Goal: Browse casually: Explore the website without a specific task or goal

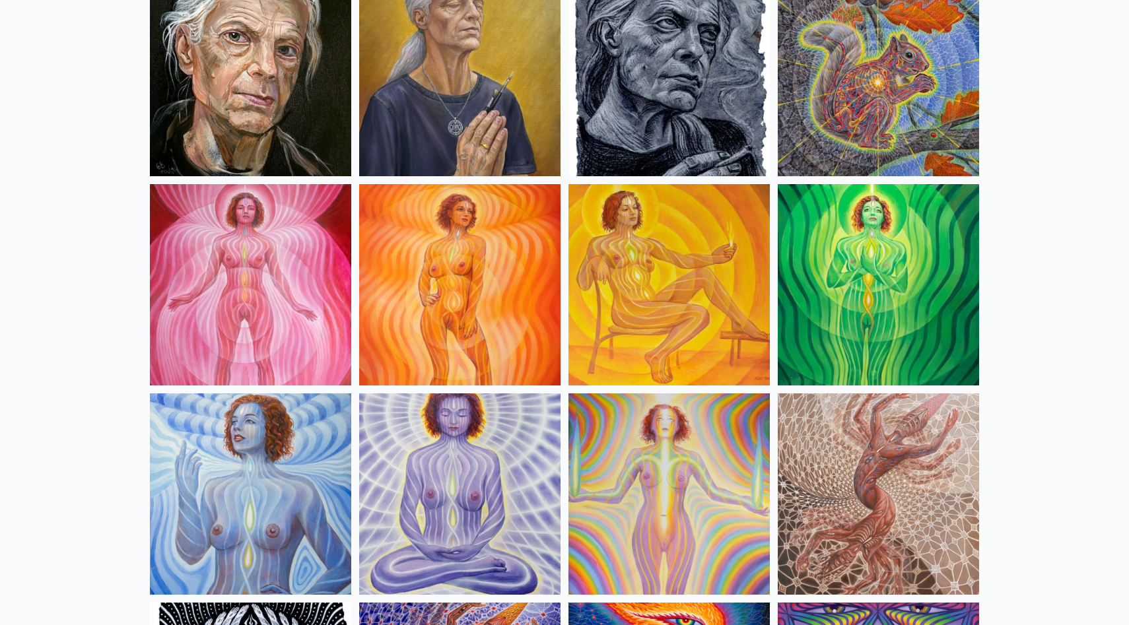
scroll to position [801, 0]
click at [483, 297] on img at bounding box center [459, 283] width 201 height 201
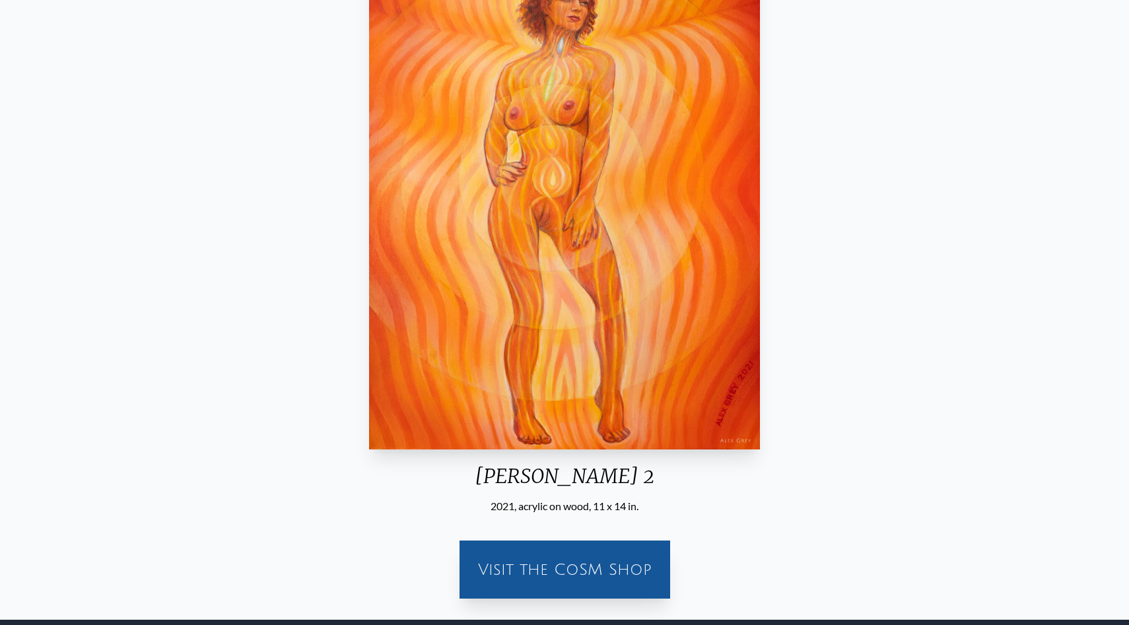
scroll to position [166, 0]
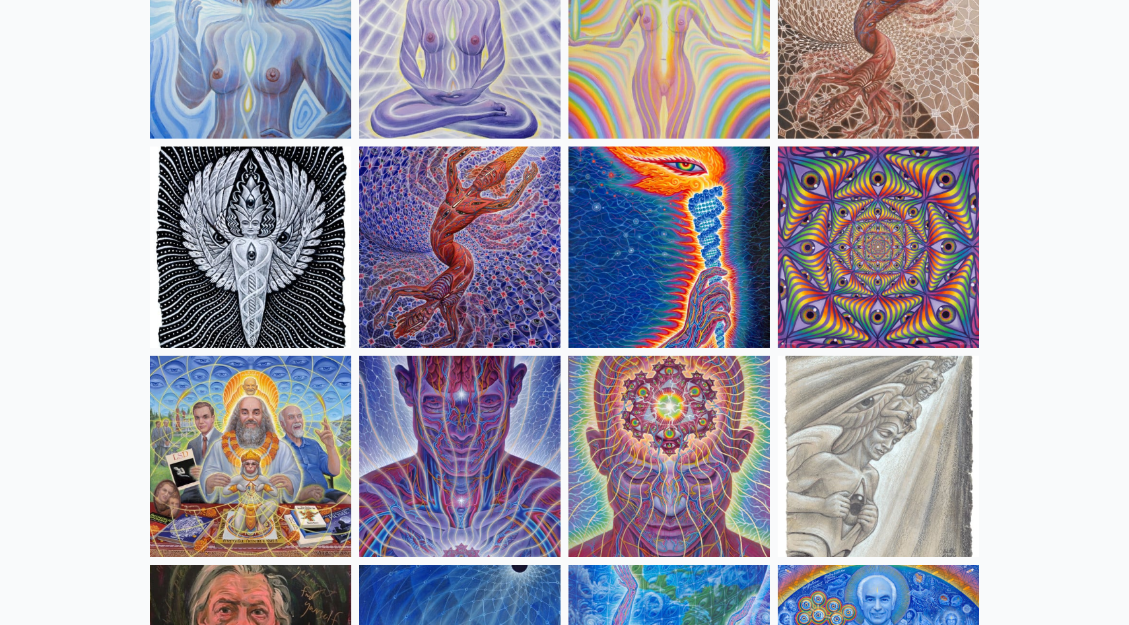
scroll to position [1304, 0]
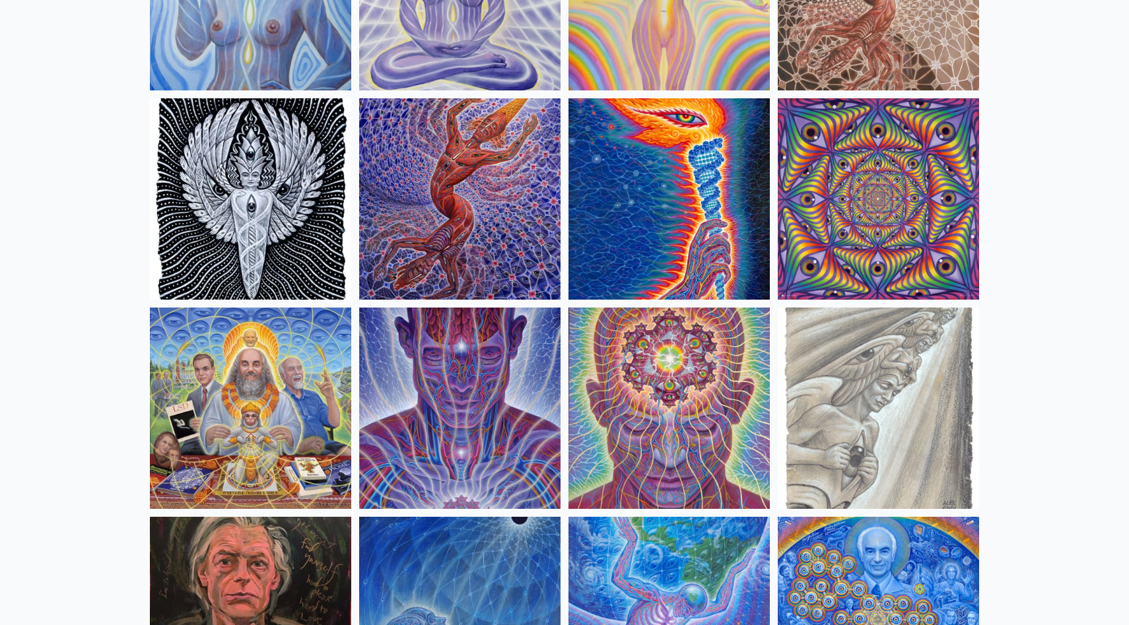
click at [486, 259] on img at bounding box center [459, 198] width 201 height 201
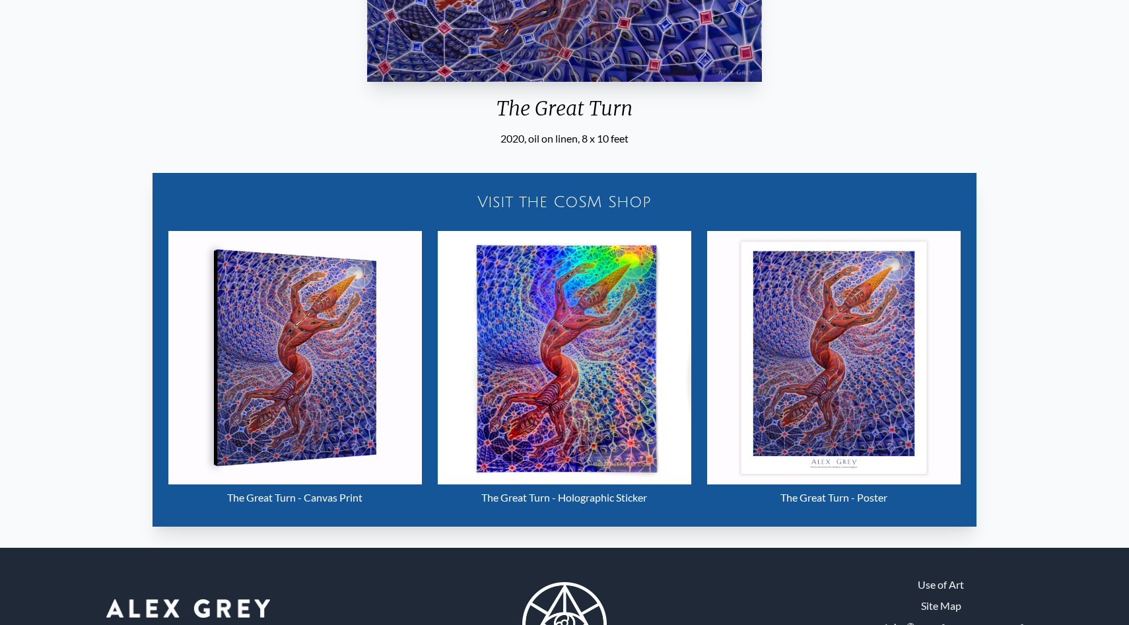
scroll to position [559, 0]
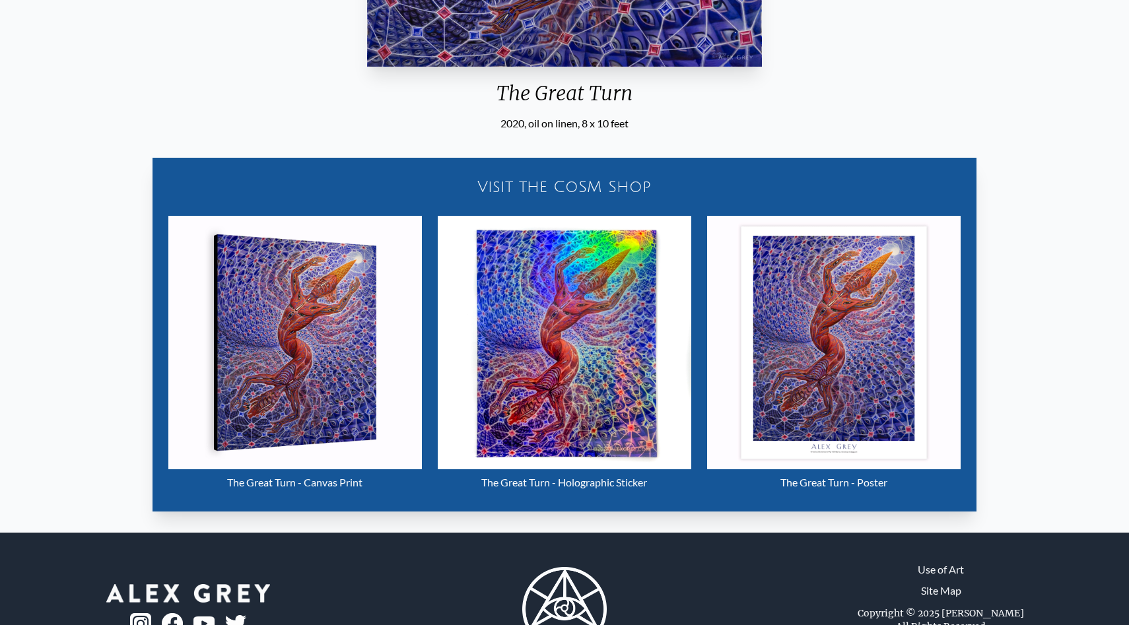
click at [576, 412] on img "29 / 33" at bounding box center [564, 342] width 253 height 253
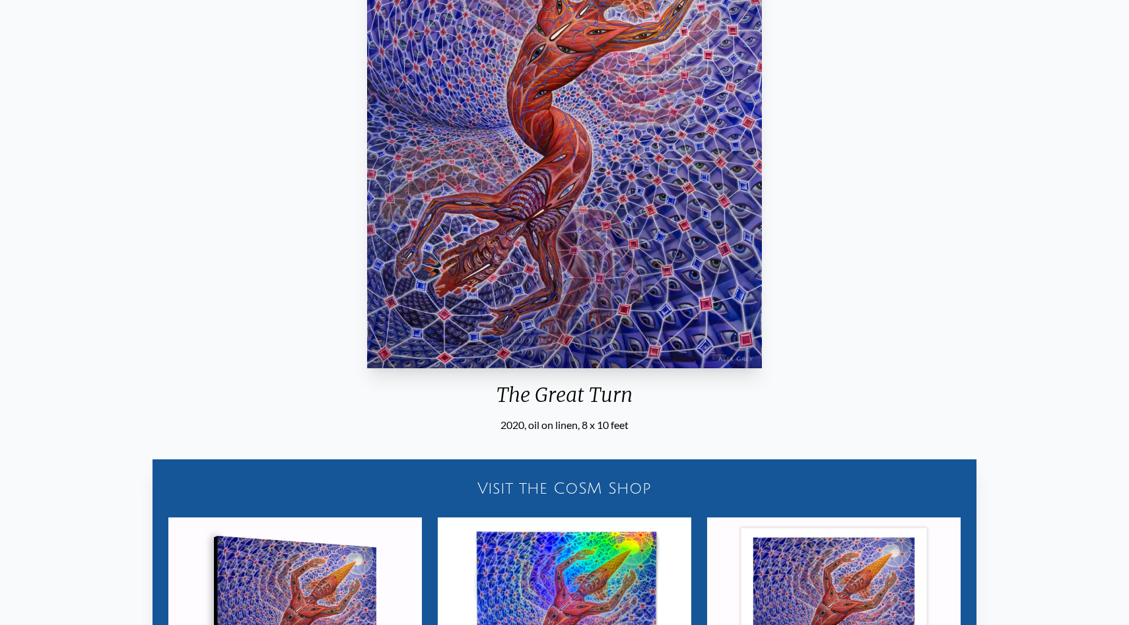
scroll to position [0, 0]
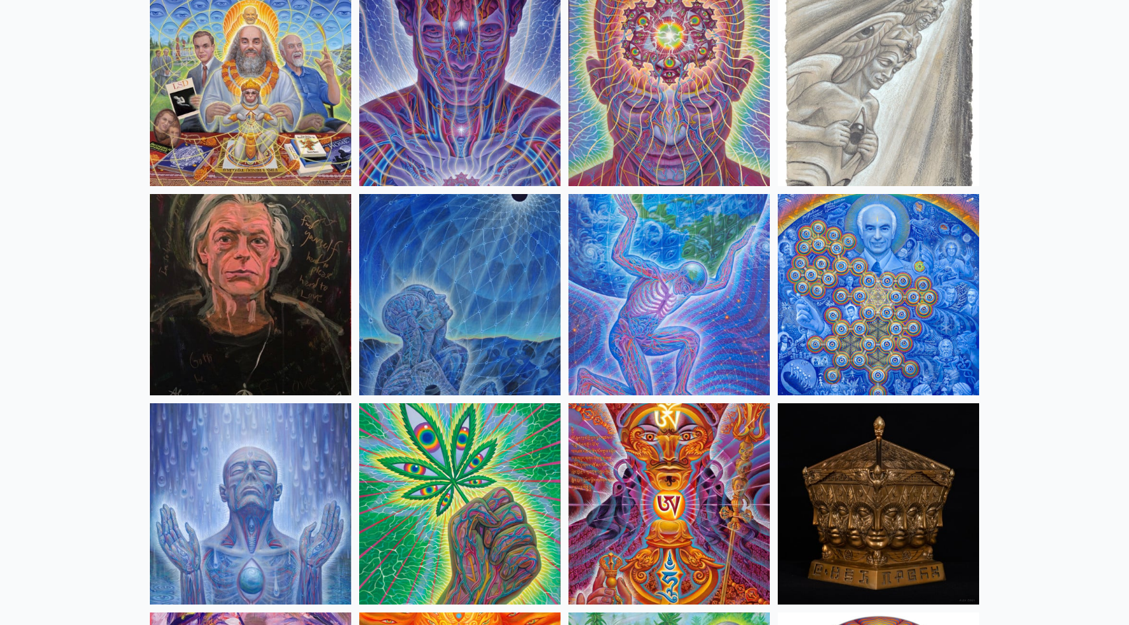
scroll to position [1827, 0]
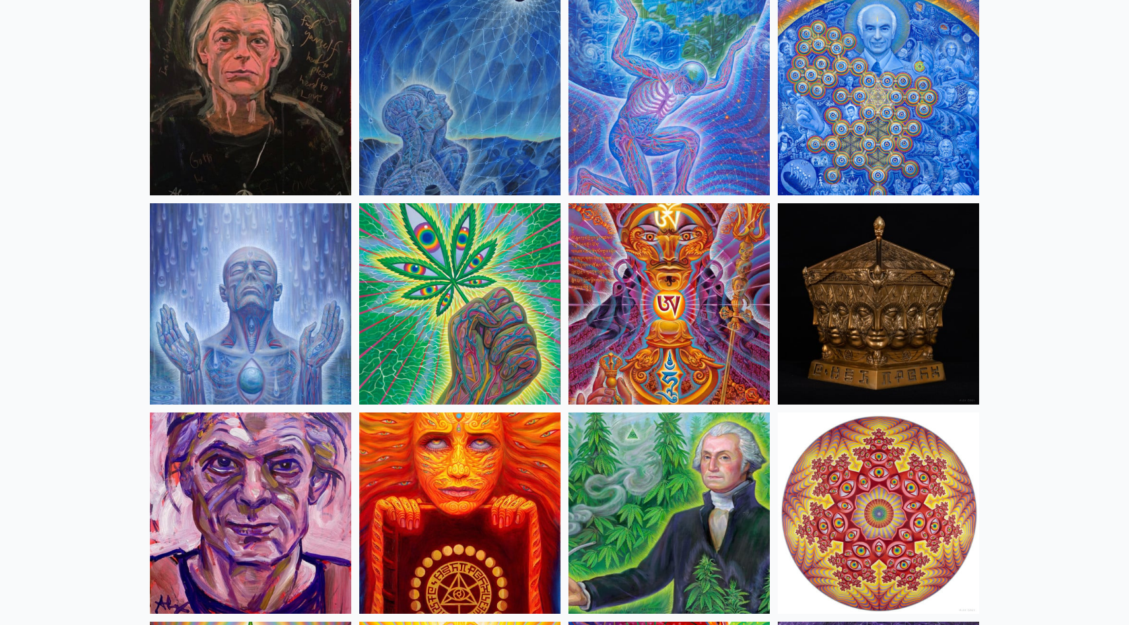
click at [411, 302] on img at bounding box center [459, 303] width 201 height 201
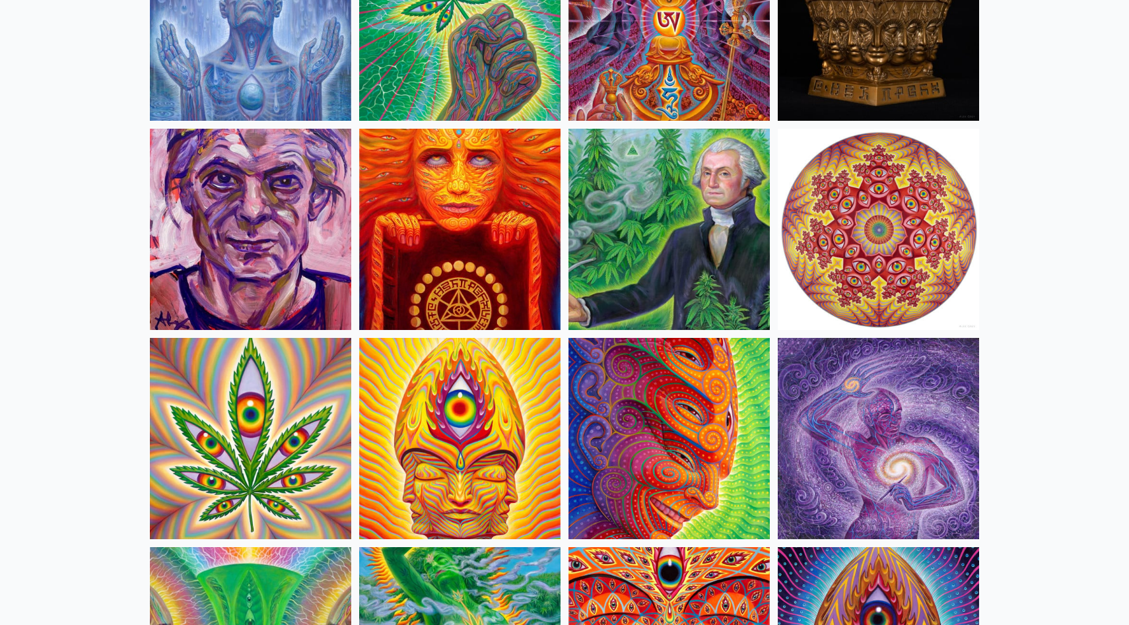
scroll to position [2113, 0]
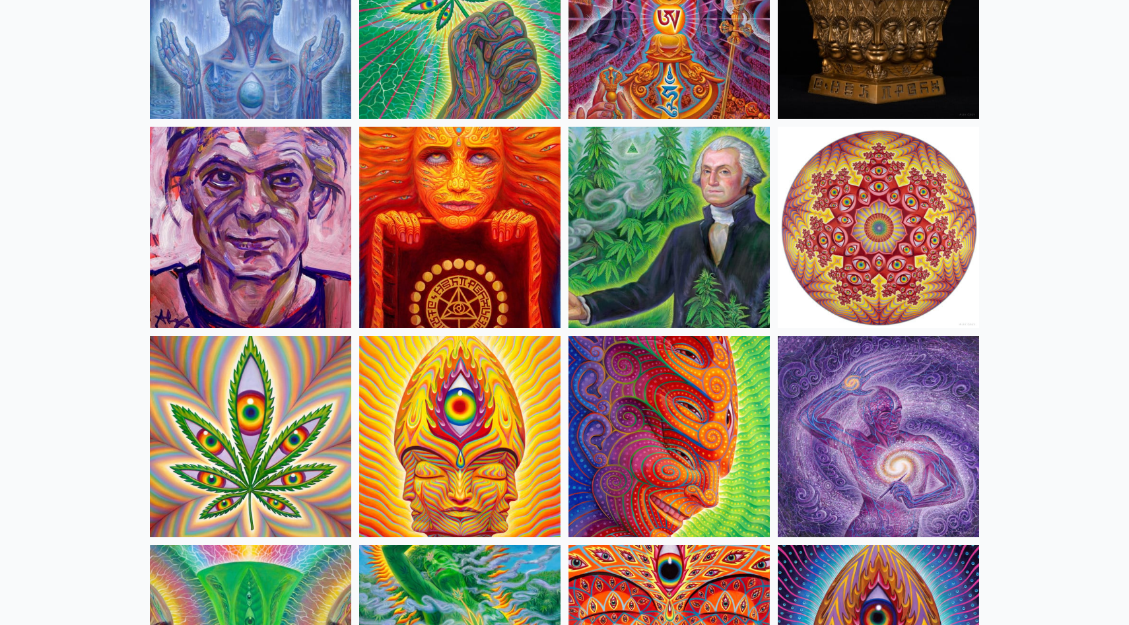
click at [496, 183] on img at bounding box center [459, 227] width 201 height 201
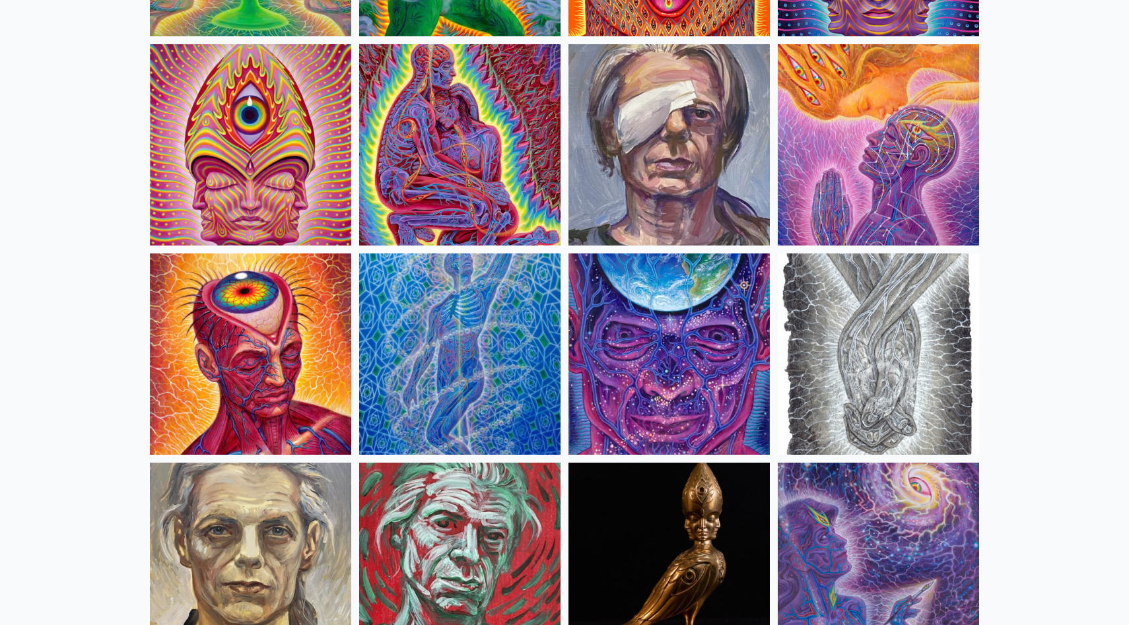
scroll to position [2906, 0]
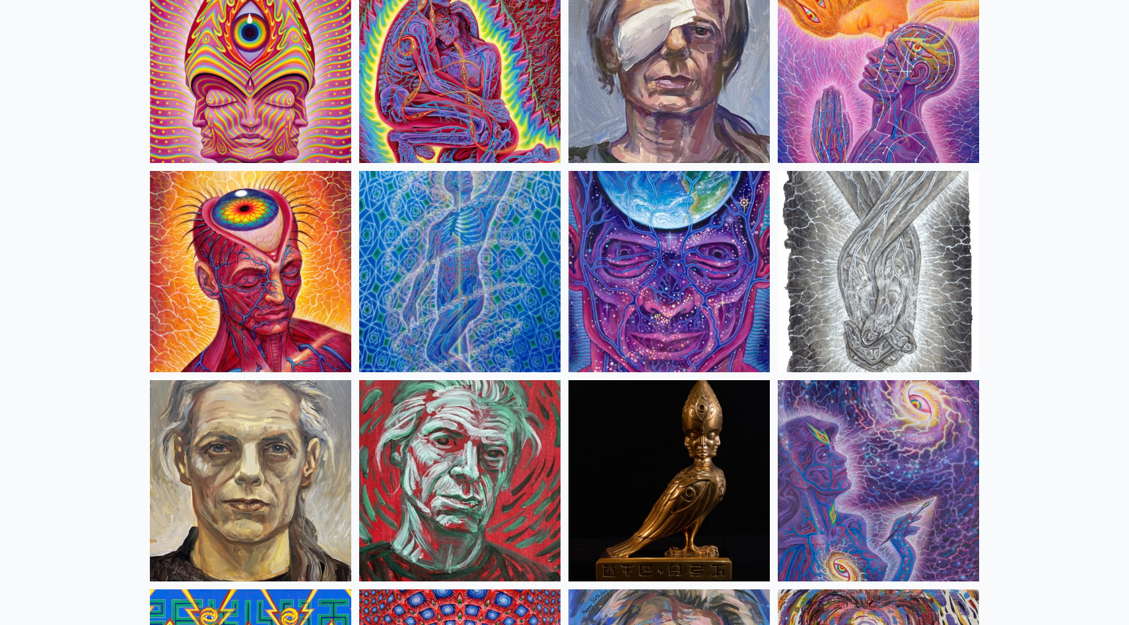
click at [292, 246] on img at bounding box center [250, 271] width 201 height 201
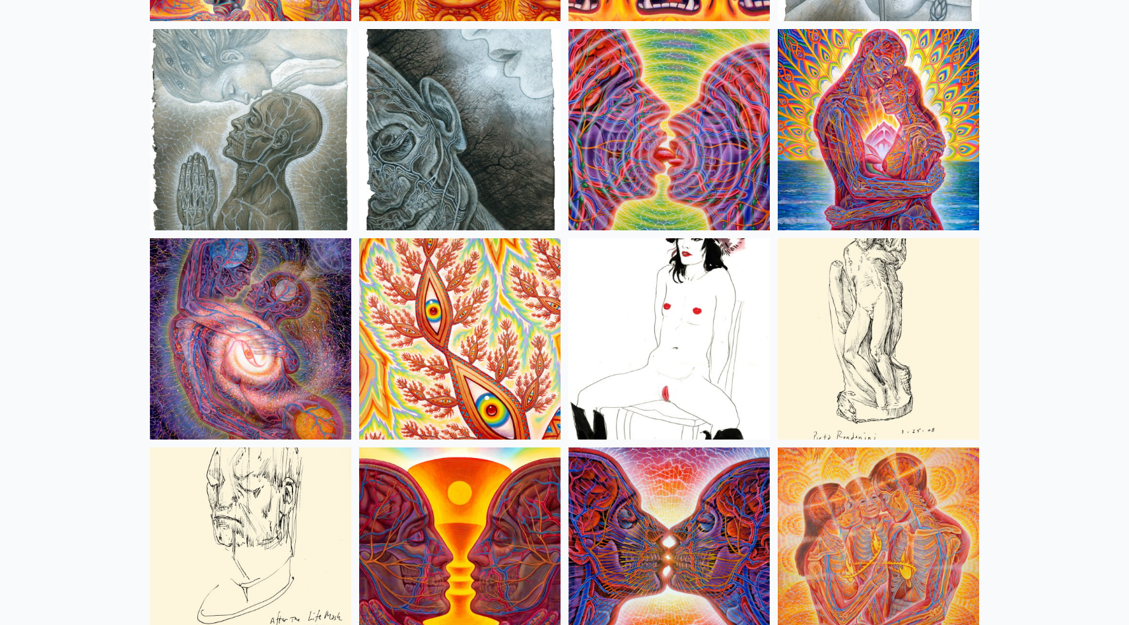
scroll to position [4366, 0]
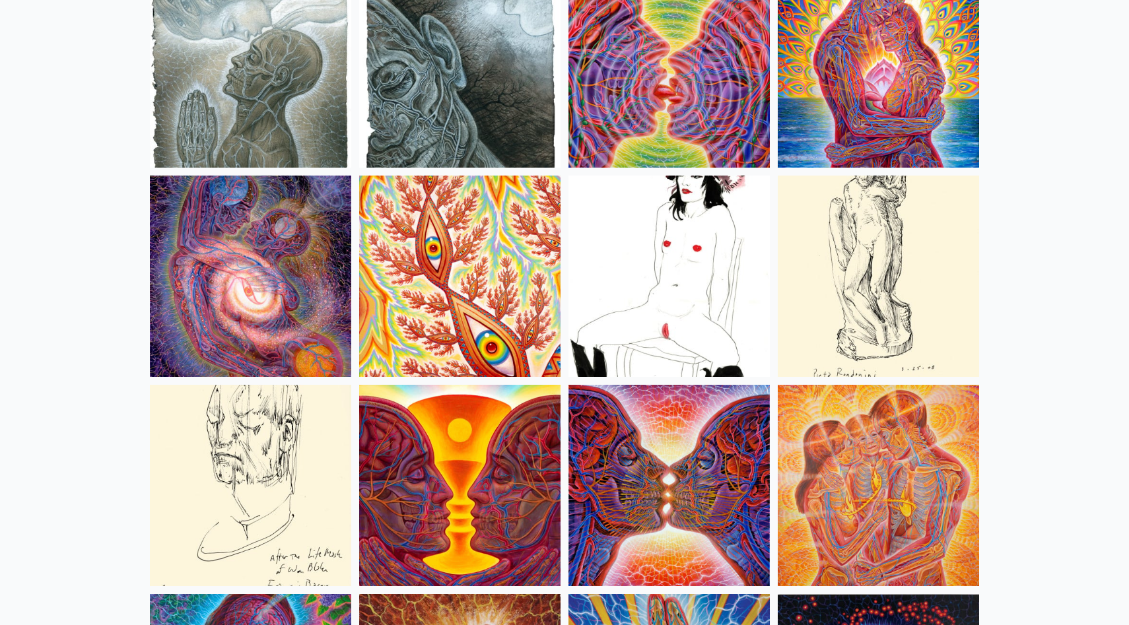
click at [697, 263] on img at bounding box center [668, 276] width 201 height 201
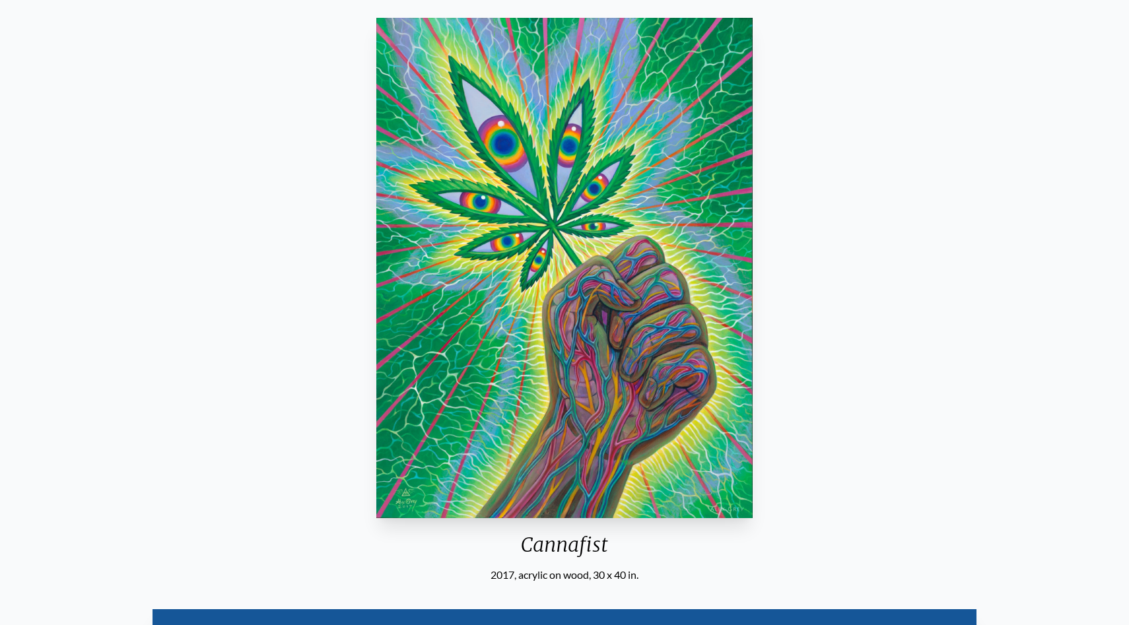
scroll to position [107, 0]
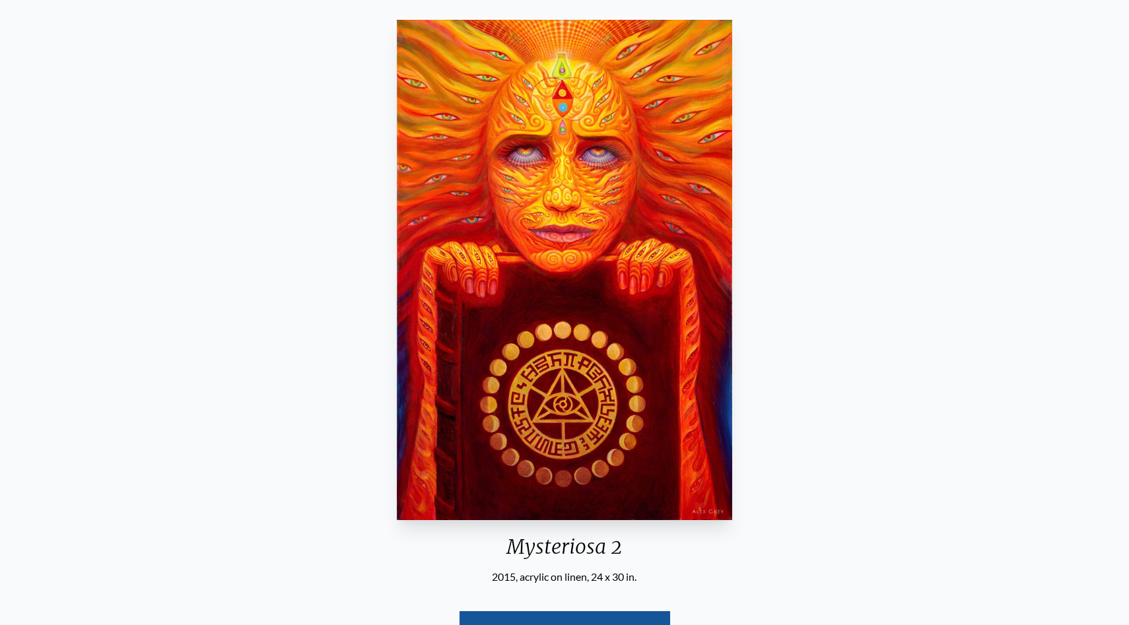
scroll to position [110, 0]
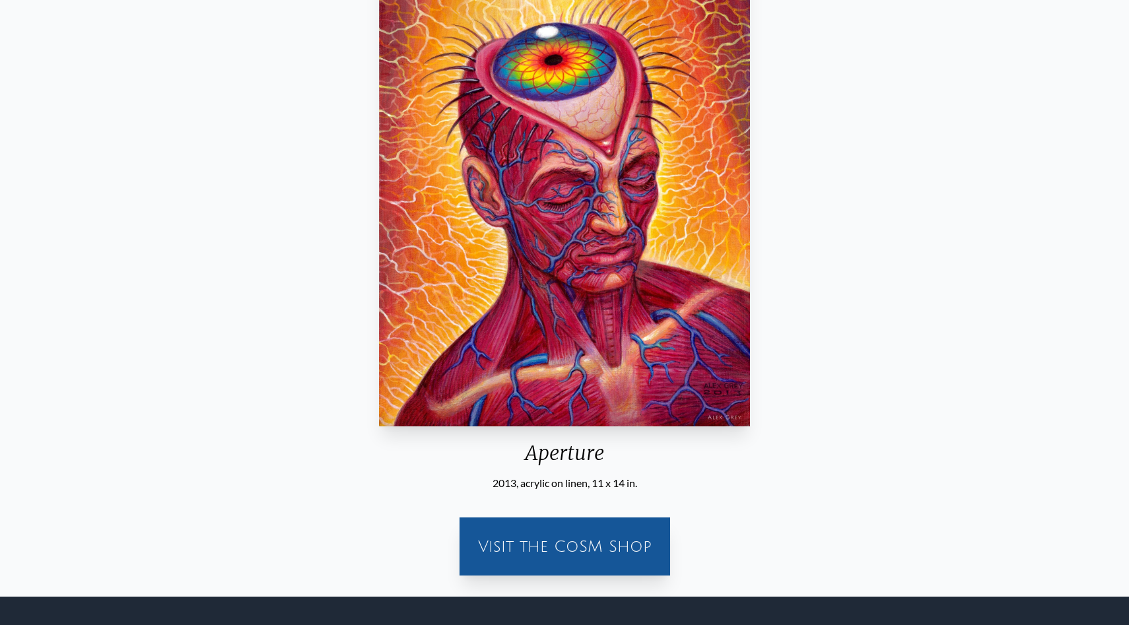
scroll to position [169, 0]
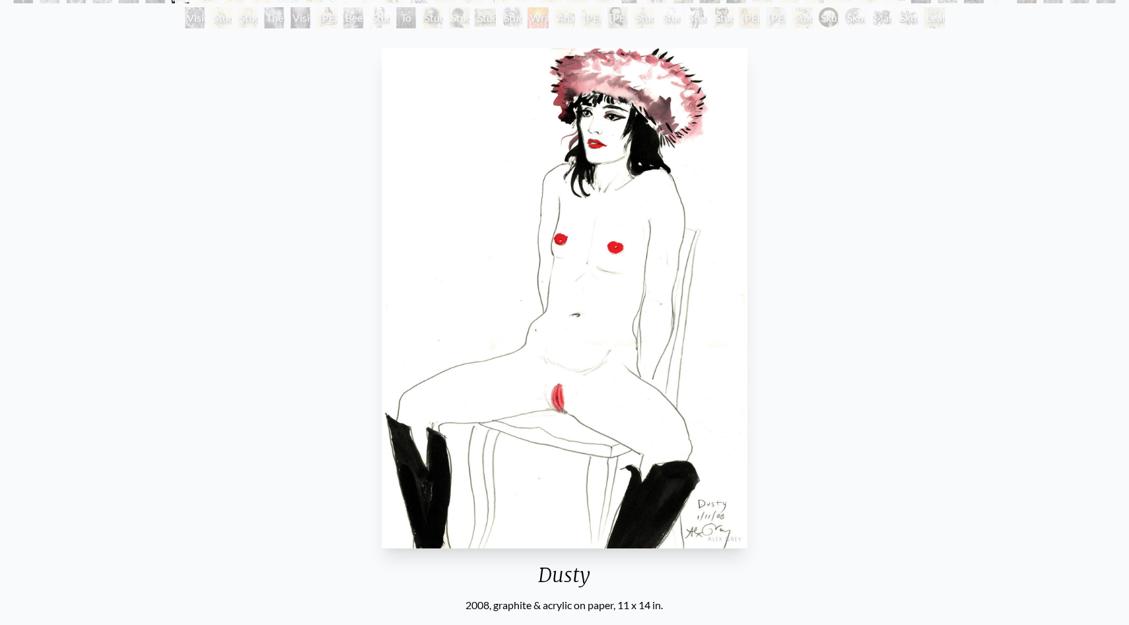
scroll to position [104, 0]
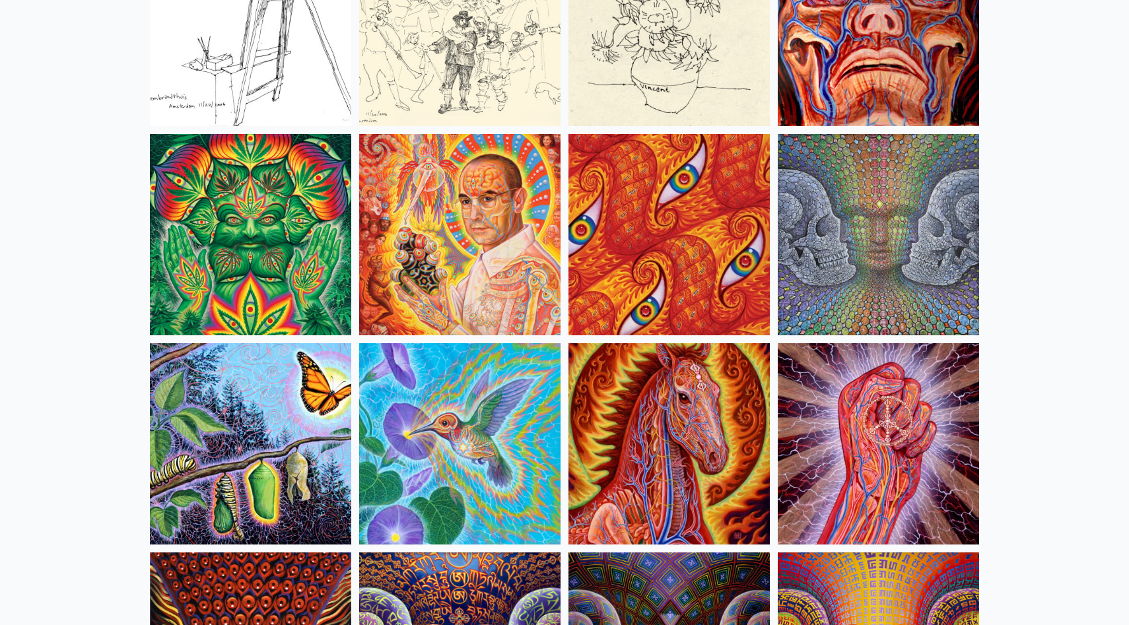
scroll to position [6292, 0]
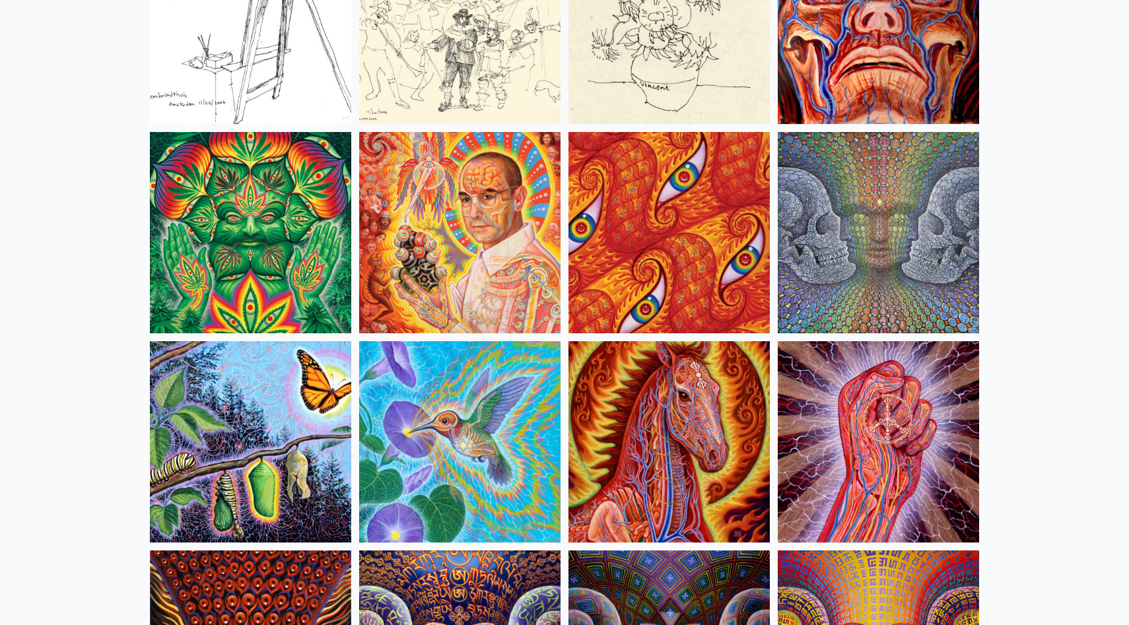
click at [454, 238] on img at bounding box center [459, 232] width 201 height 201
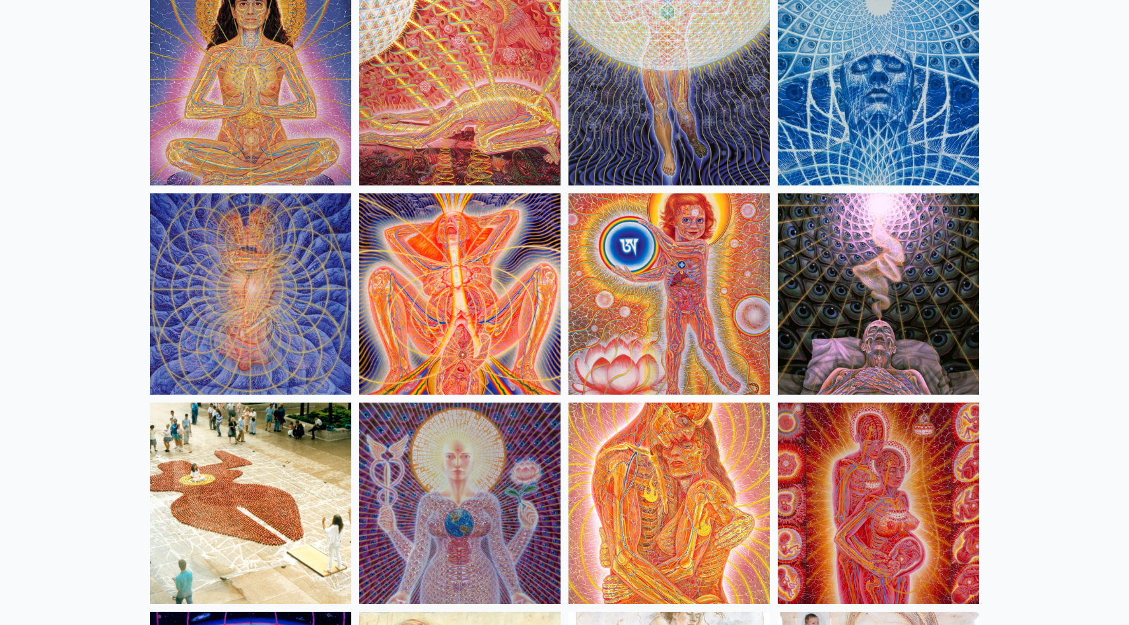
scroll to position [12301, 0]
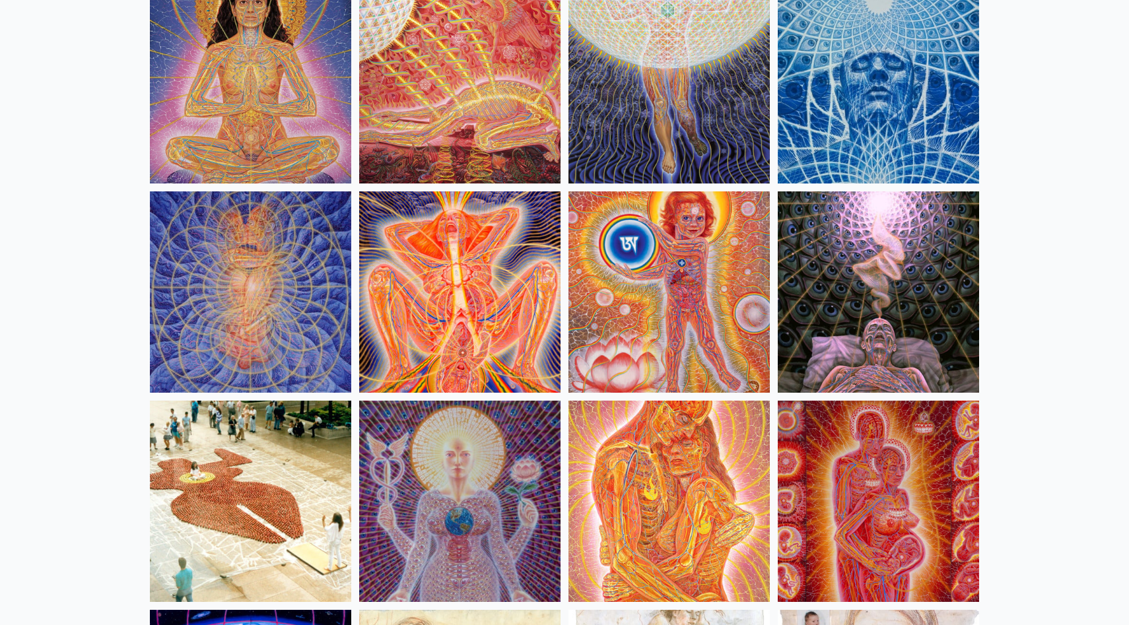
click at [503, 273] on img at bounding box center [459, 291] width 201 height 201
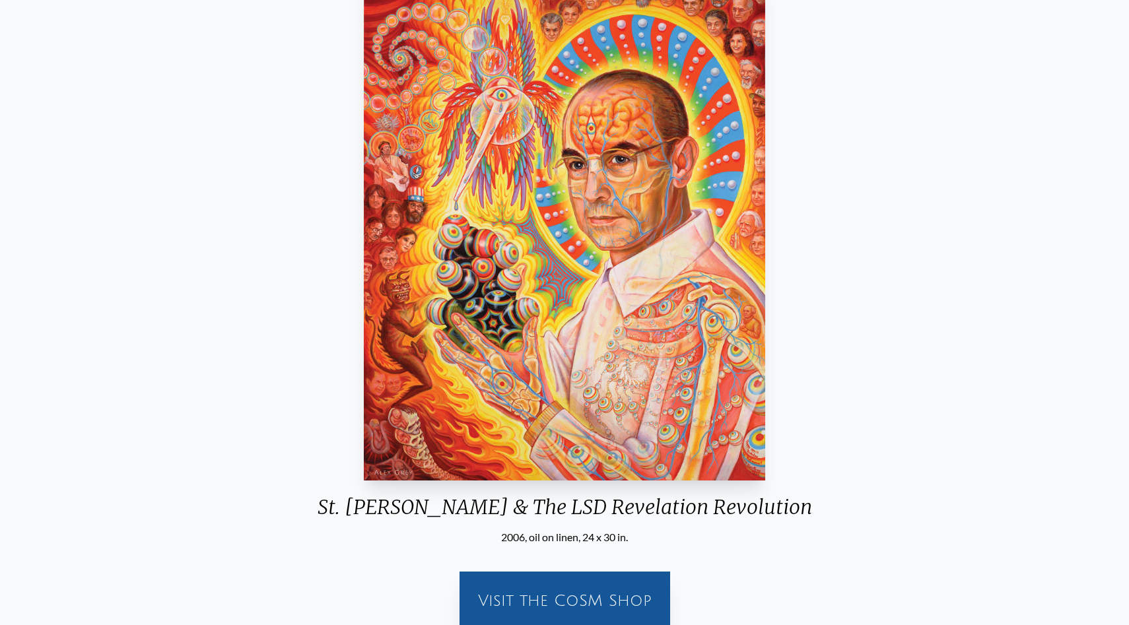
scroll to position [143, 0]
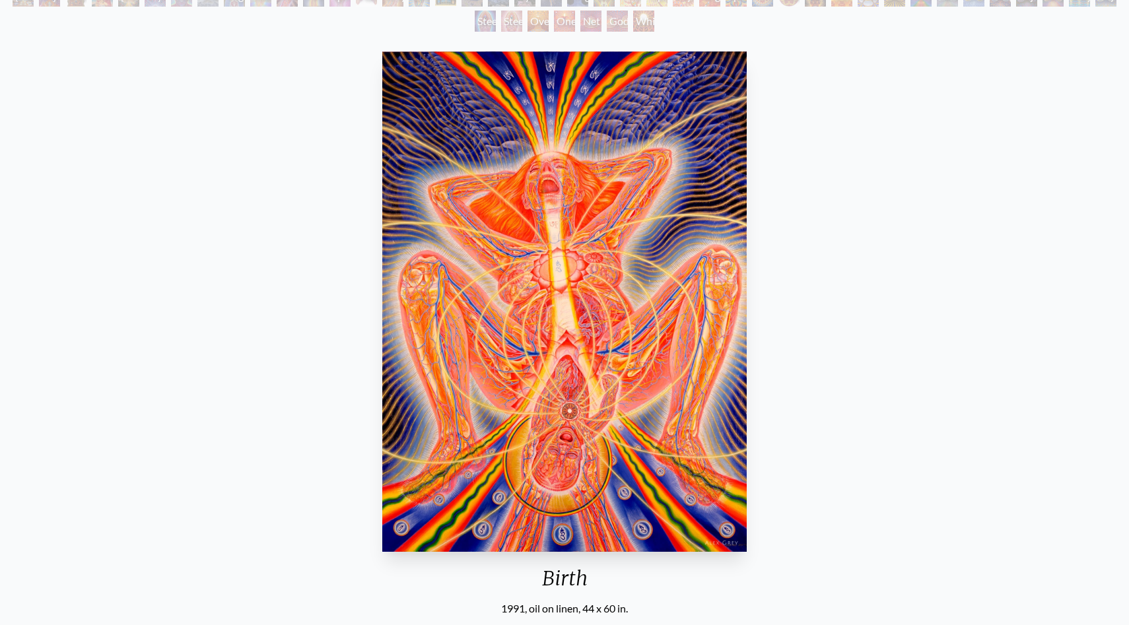
scroll to position [196, 0]
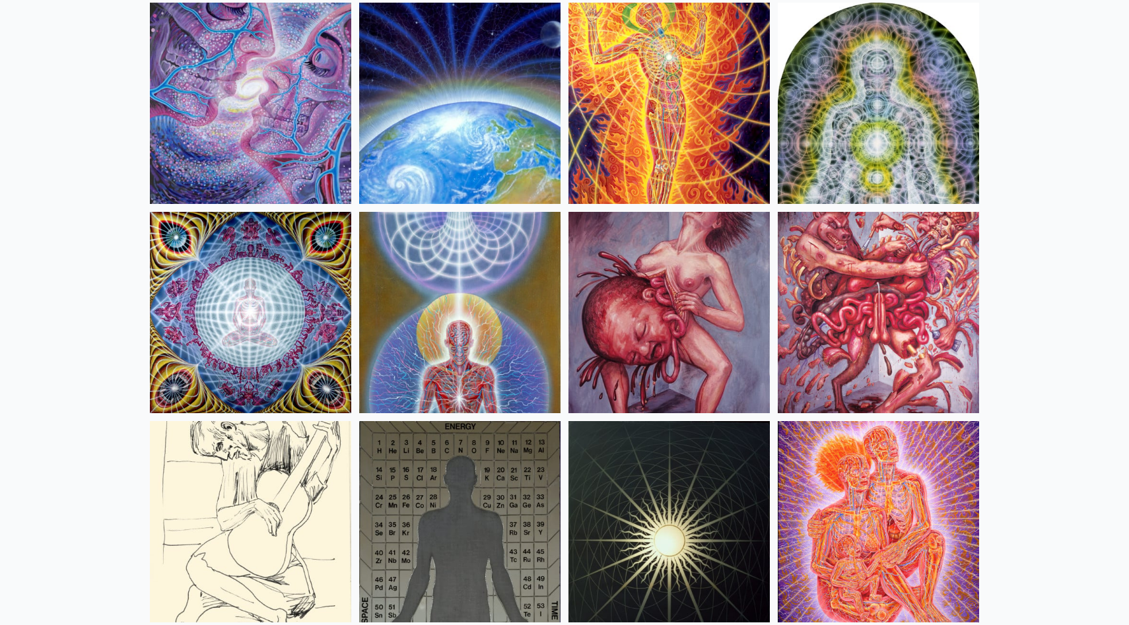
scroll to position [13329, 0]
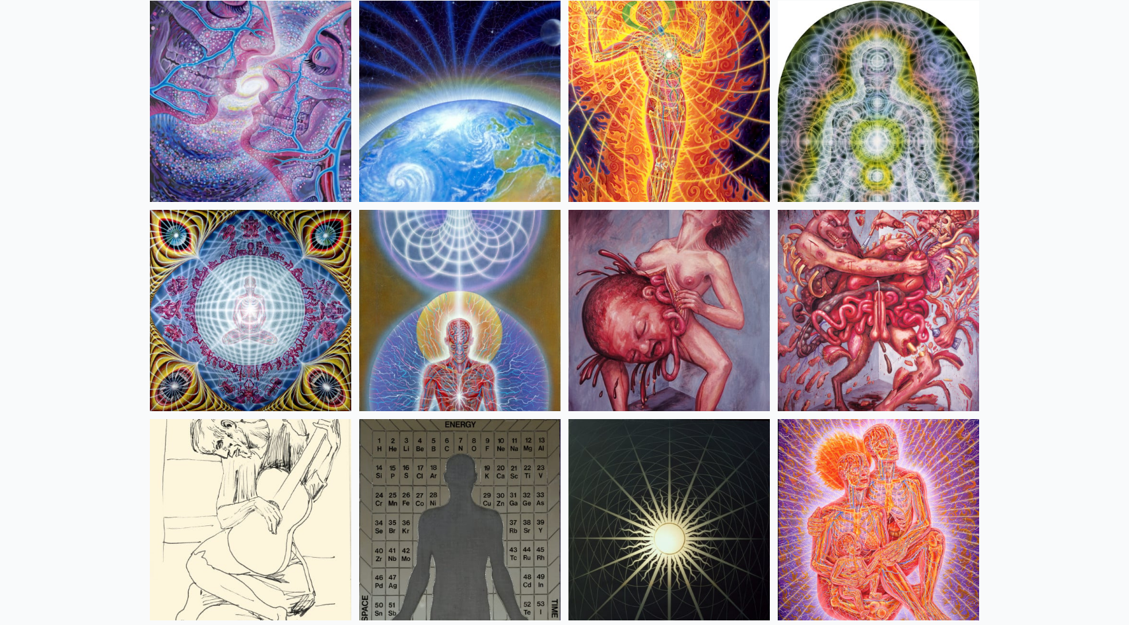
click at [697, 304] on img at bounding box center [668, 310] width 201 height 201
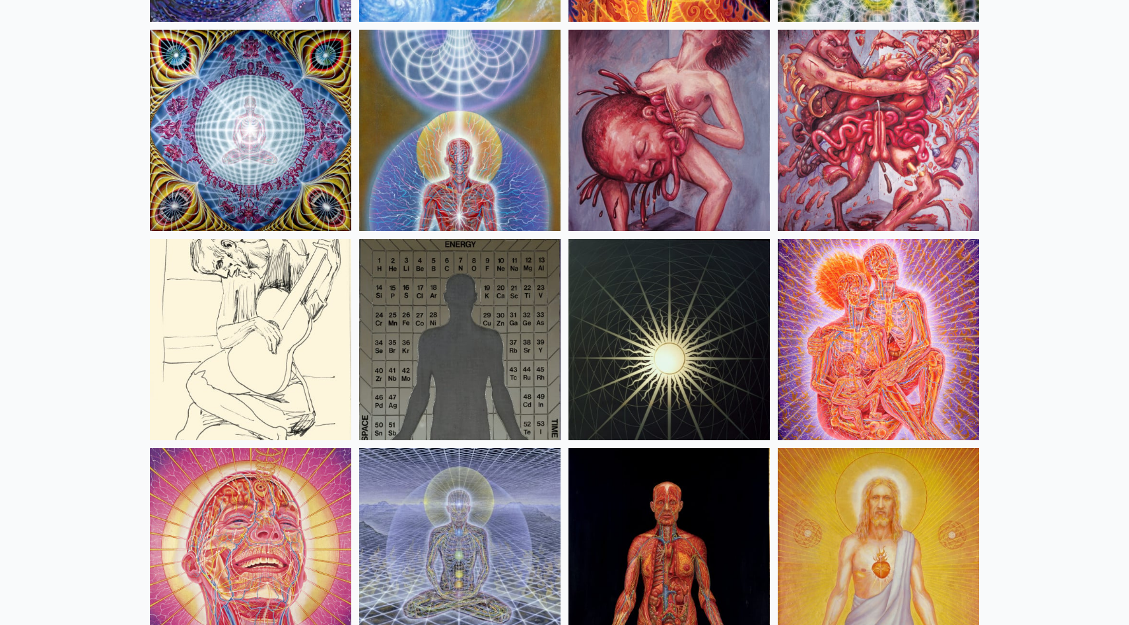
scroll to position [13502, 0]
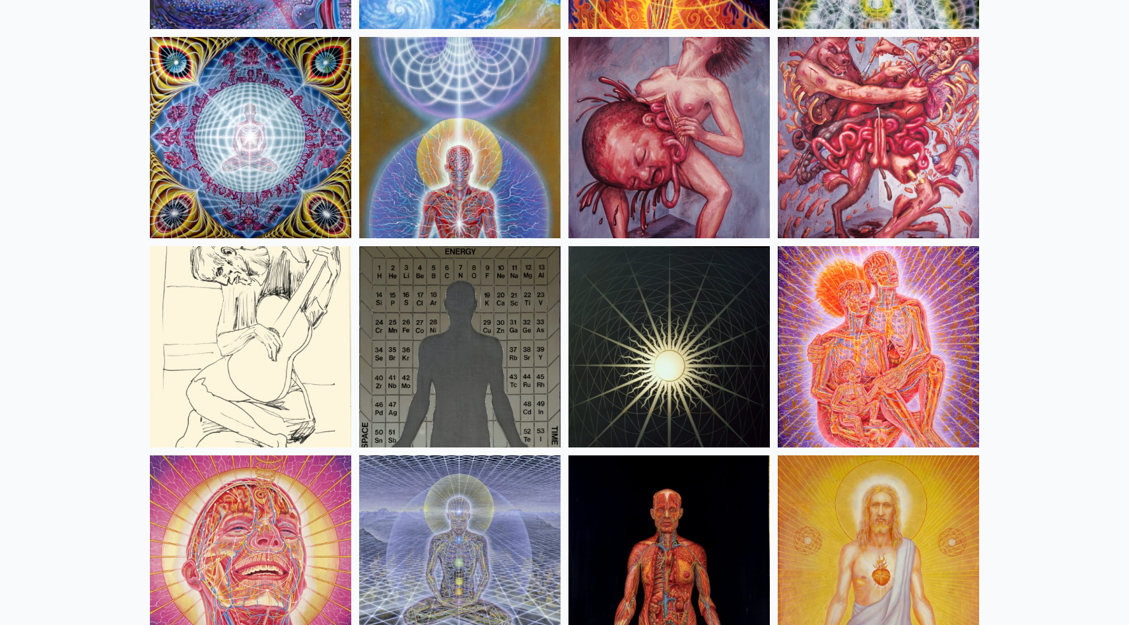
click at [877, 154] on img at bounding box center [878, 137] width 201 height 201
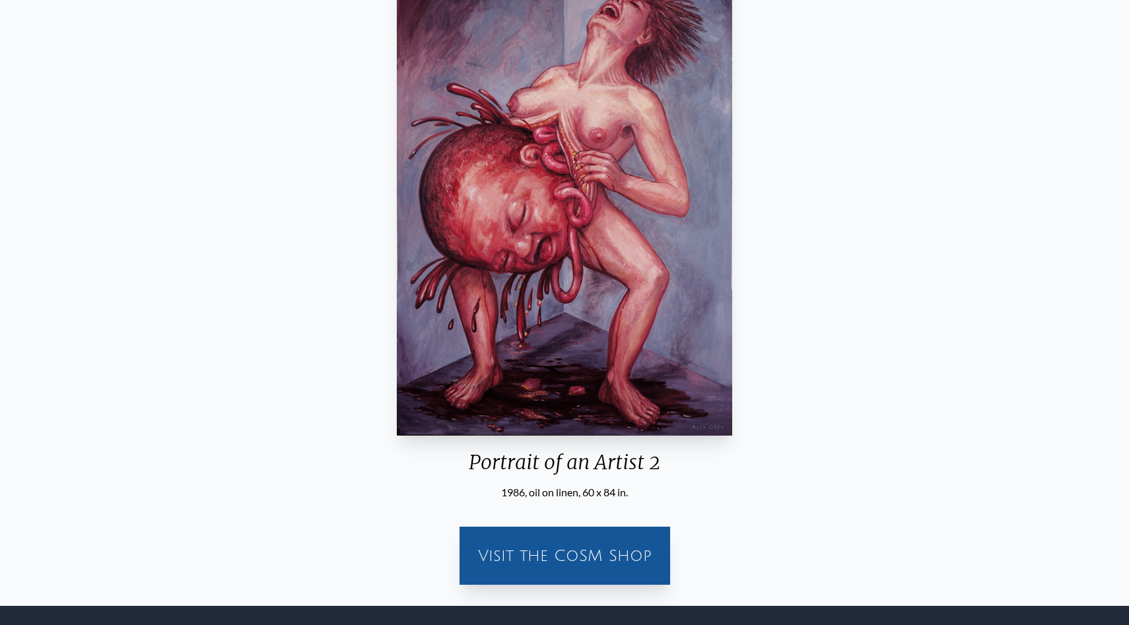
scroll to position [167, 0]
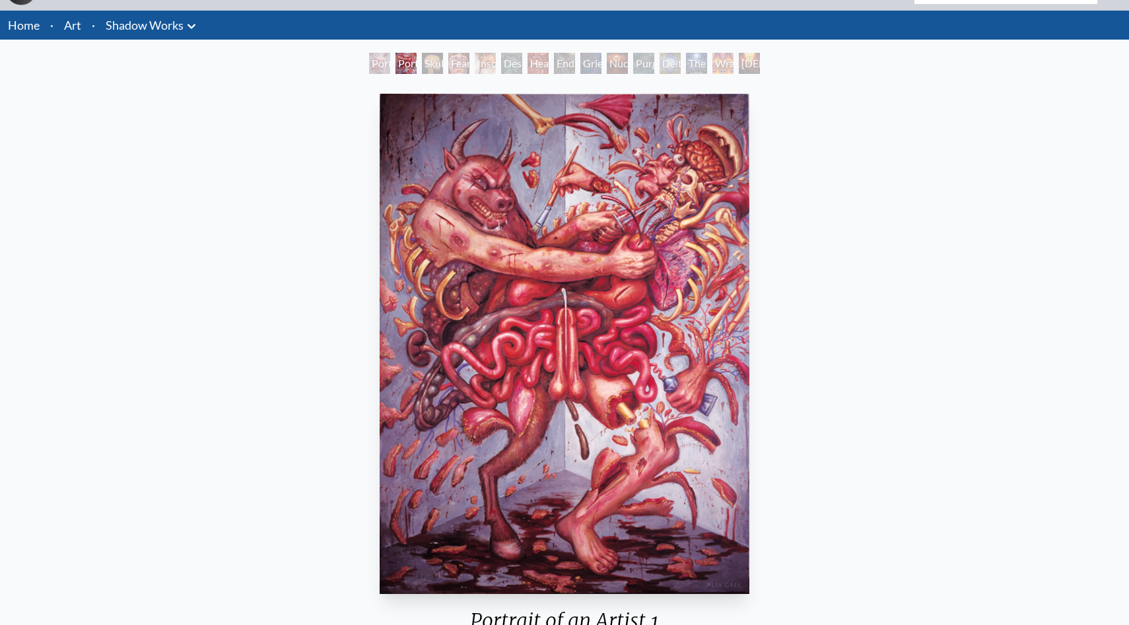
scroll to position [52, 0]
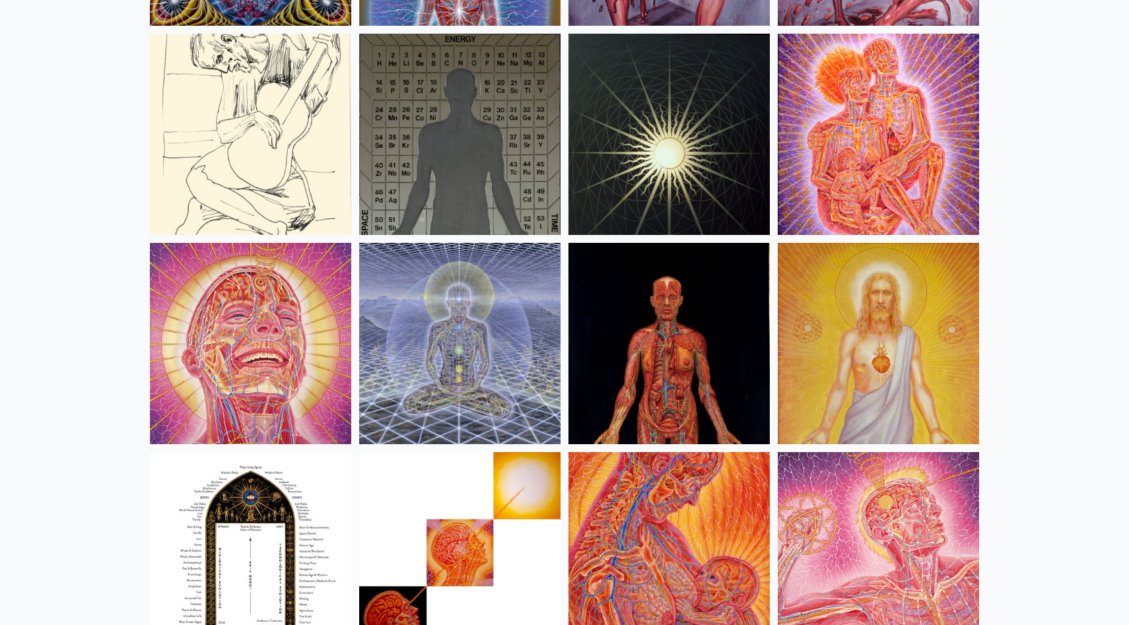
scroll to position [13747, 0]
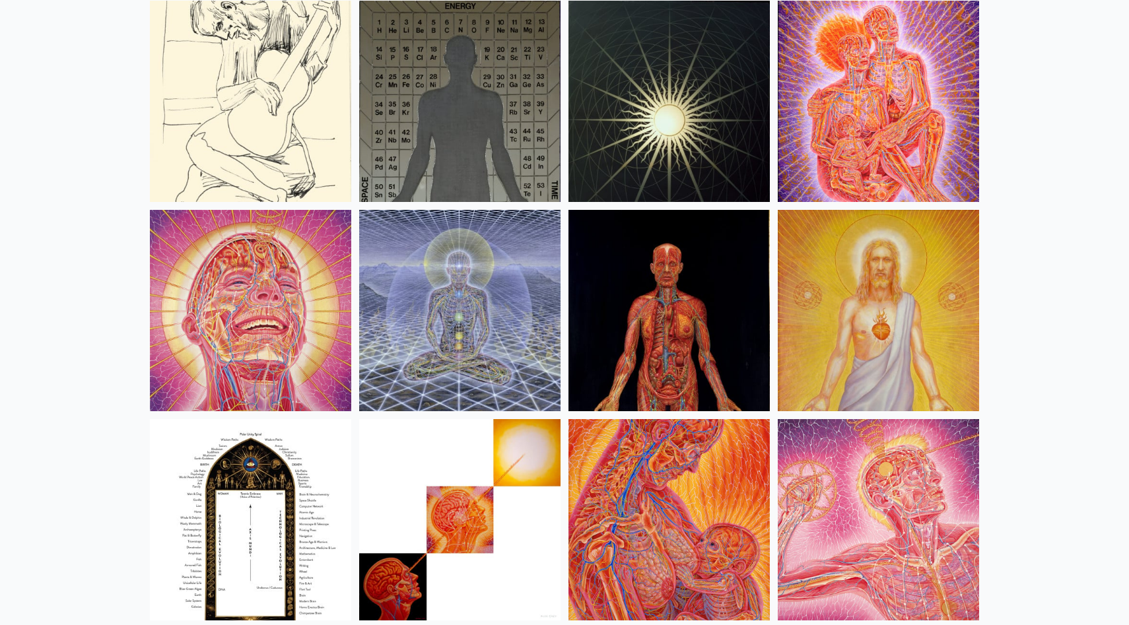
click at [331, 298] on img at bounding box center [250, 310] width 201 height 201
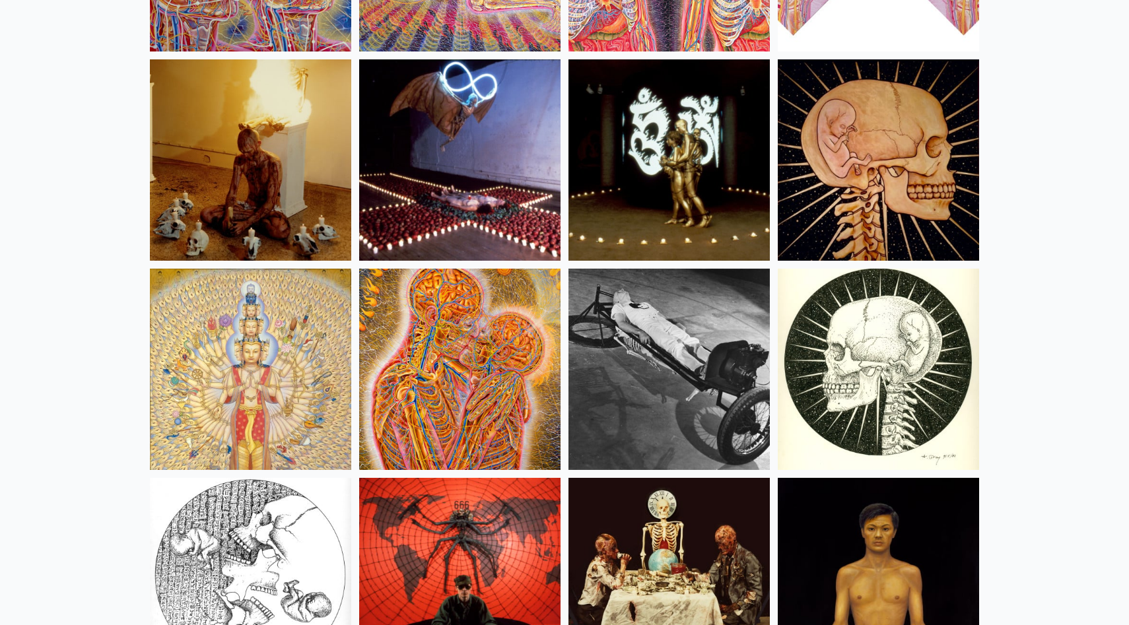
scroll to position [14968, 0]
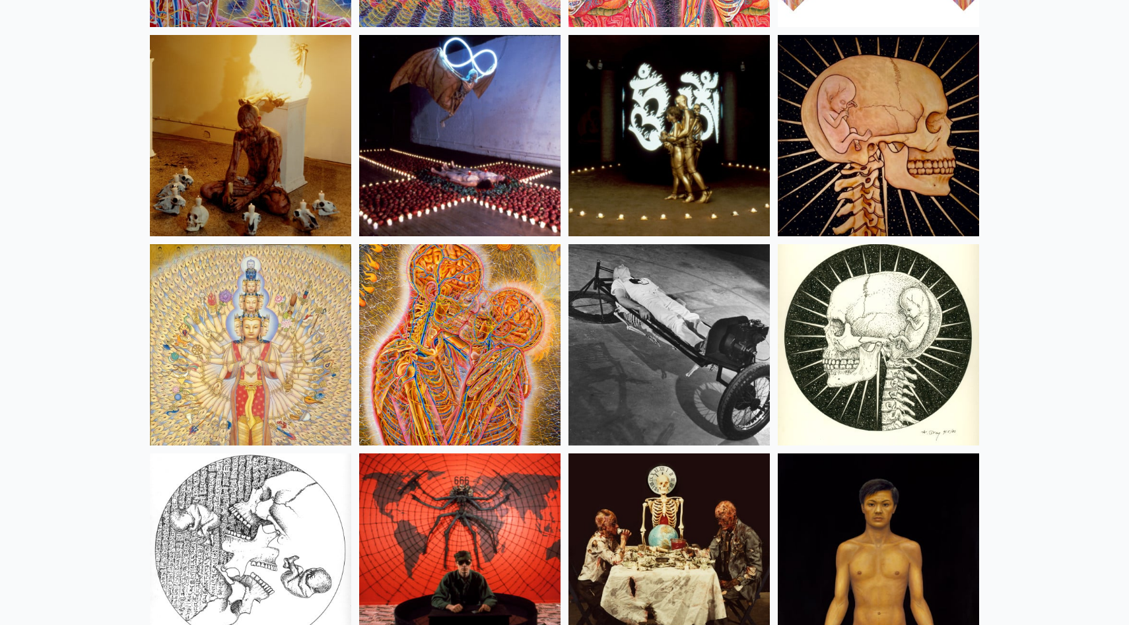
click at [503, 182] on img at bounding box center [459, 135] width 201 height 201
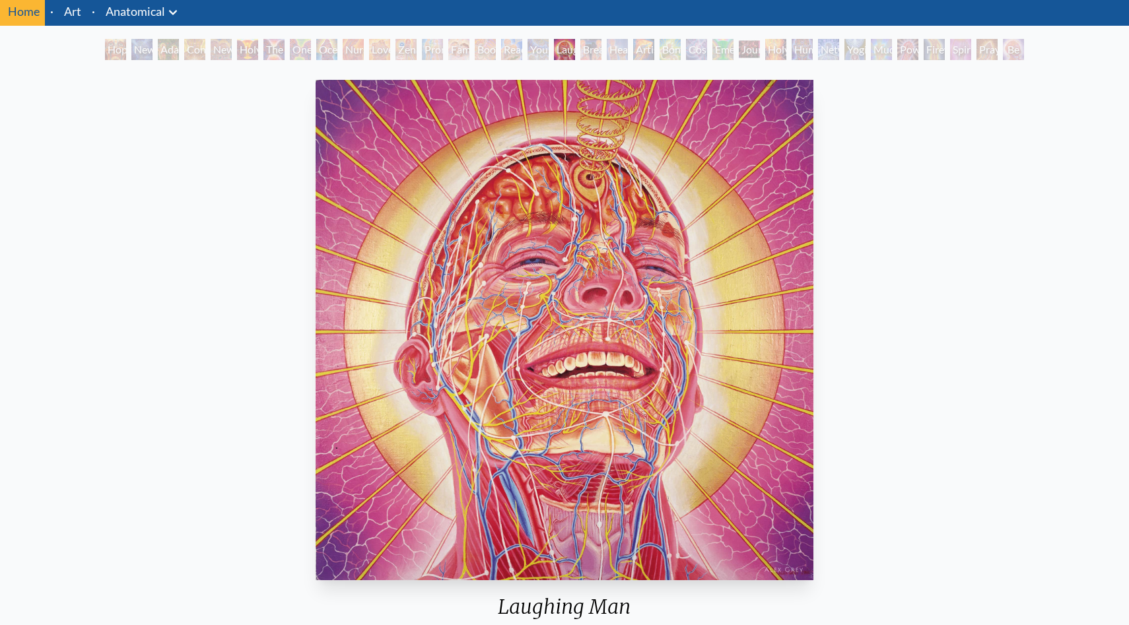
scroll to position [48, 0]
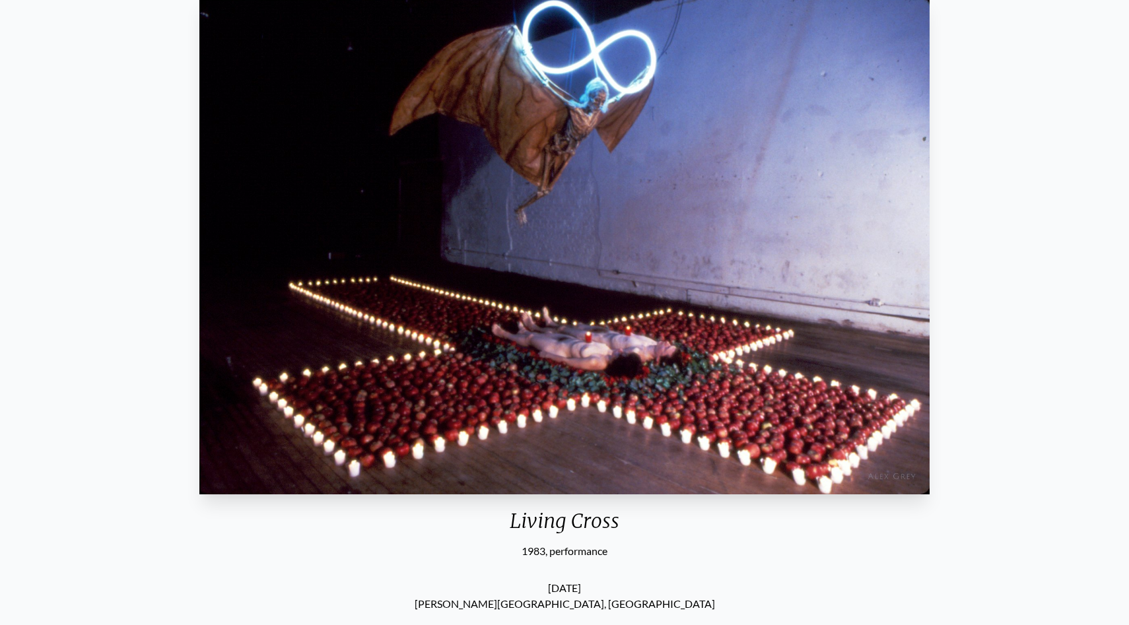
scroll to position [130, 0]
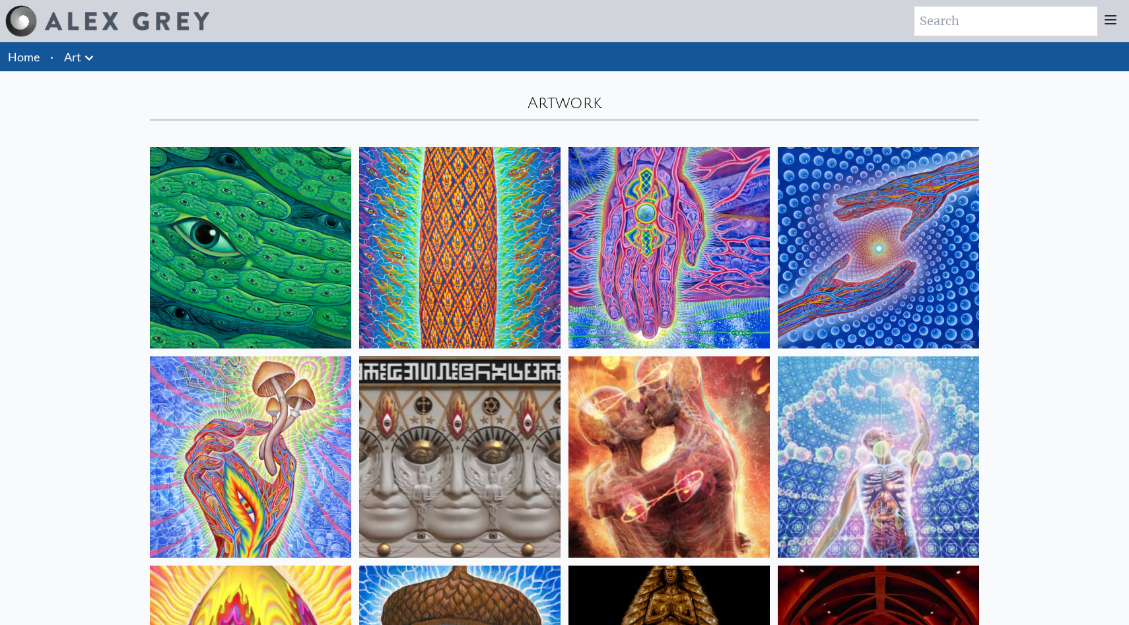
scroll to position [14968, 0]
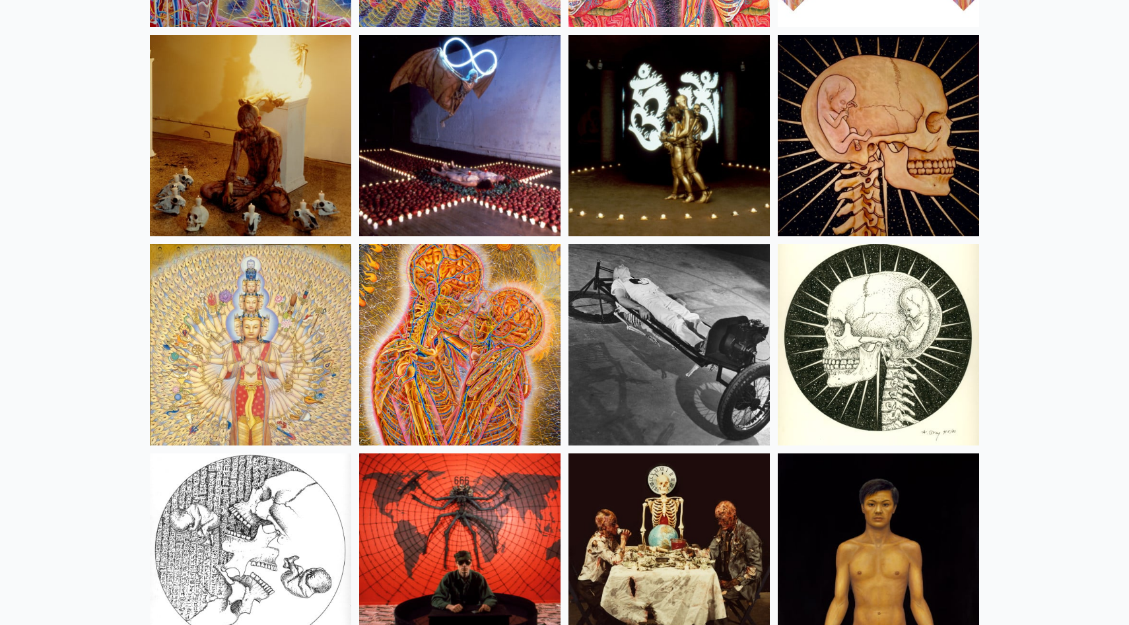
click at [453, 195] on img at bounding box center [459, 135] width 201 height 201
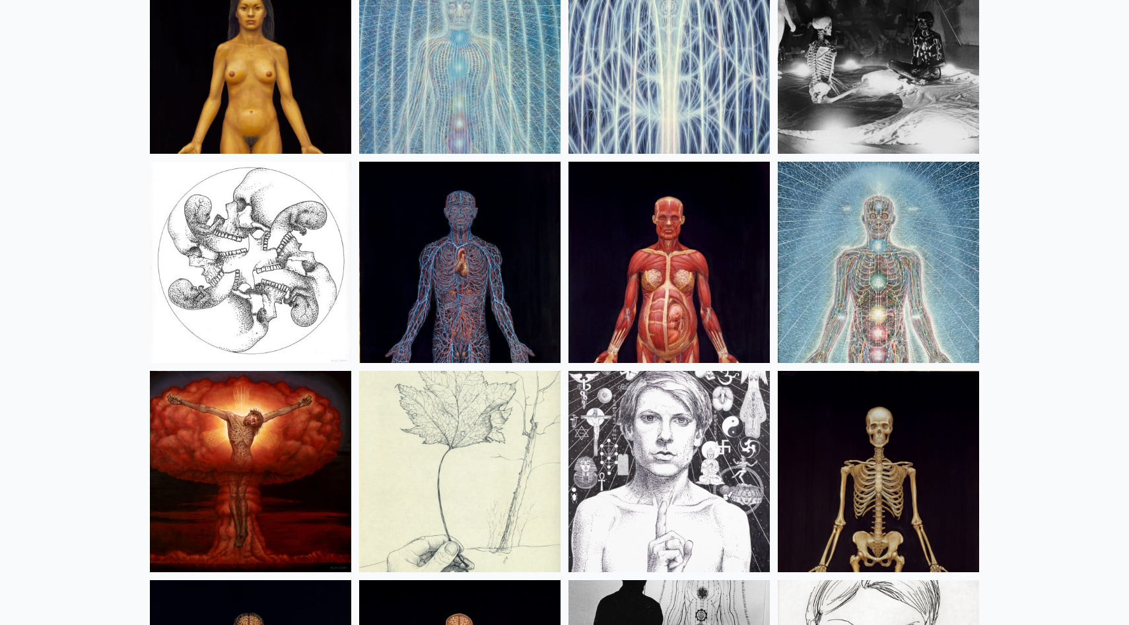
scroll to position [16098, 0]
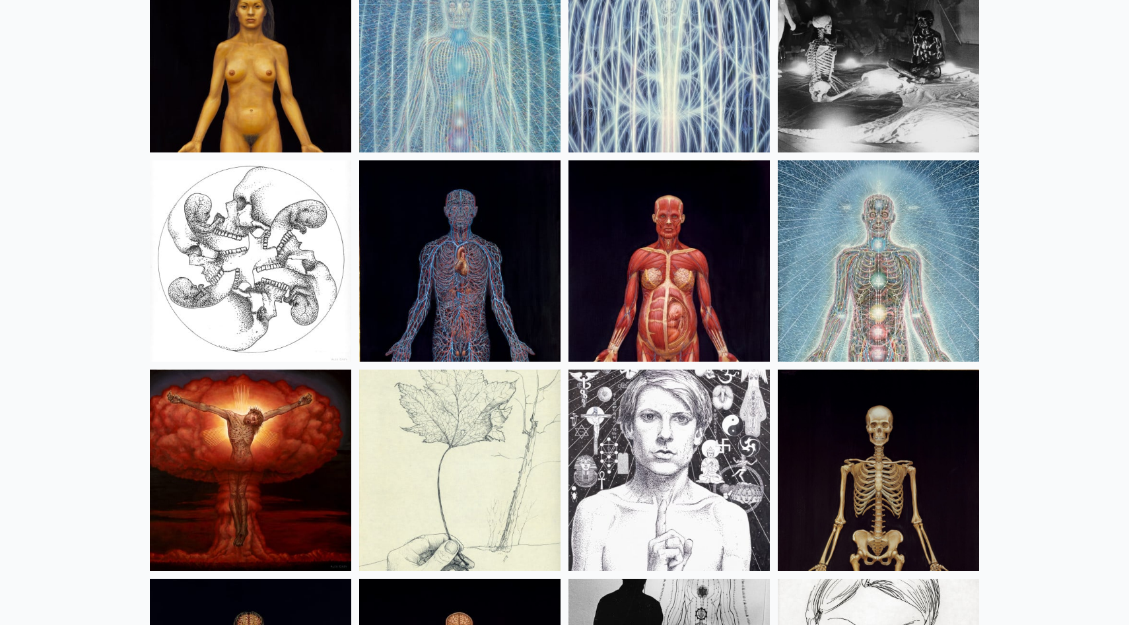
click at [686, 325] on img at bounding box center [668, 260] width 201 height 201
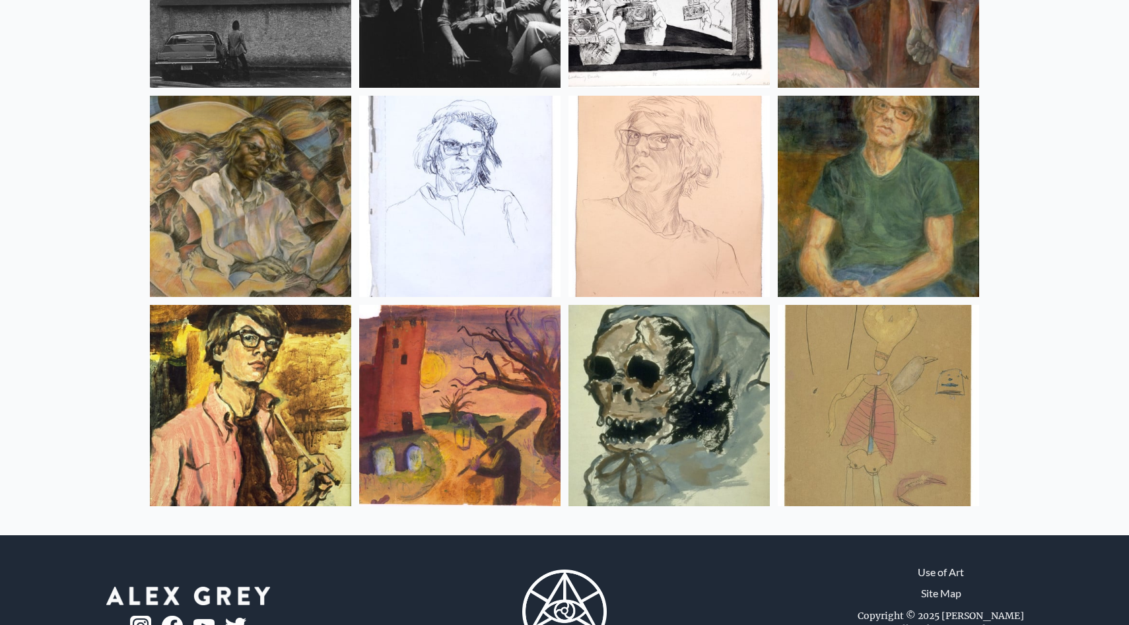
scroll to position [17482, 0]
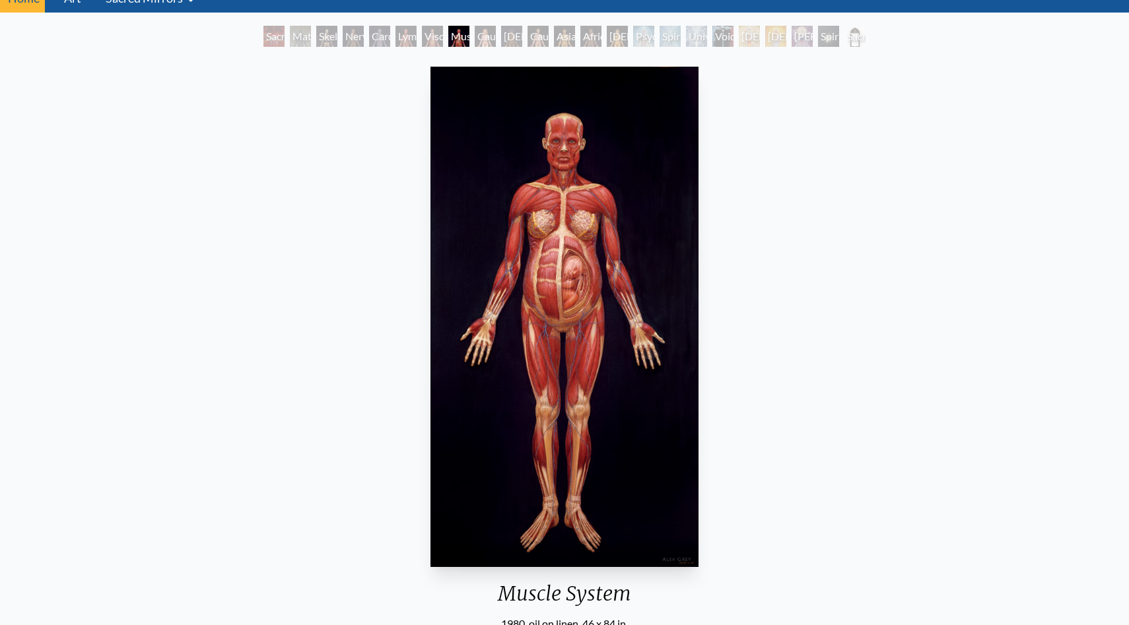
scroll to position [59, 0]
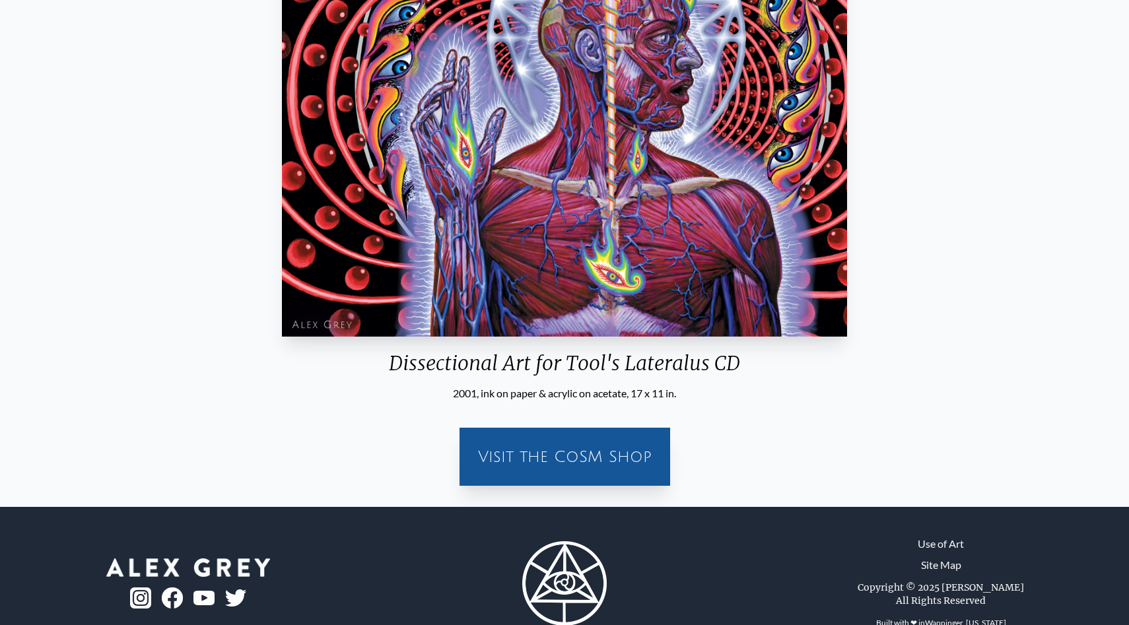
scroll to position [399, 0]
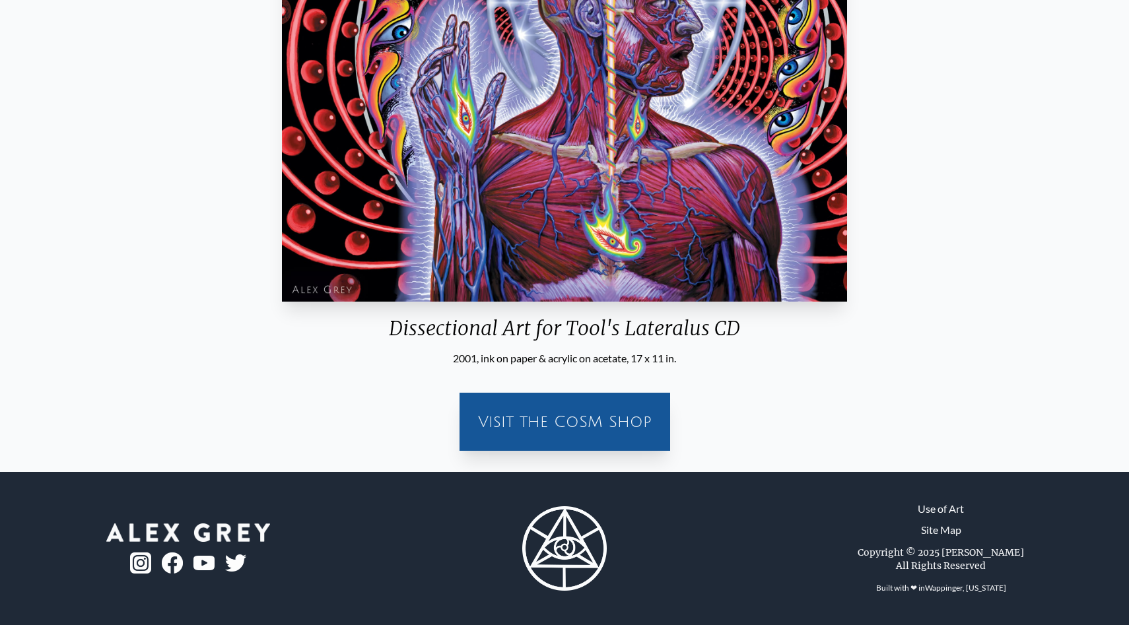
click at [631, 427] on div "Visit the CoSM Shop" at bounding box center [564, 422] width 195 height 42
